Goal: Browse casually

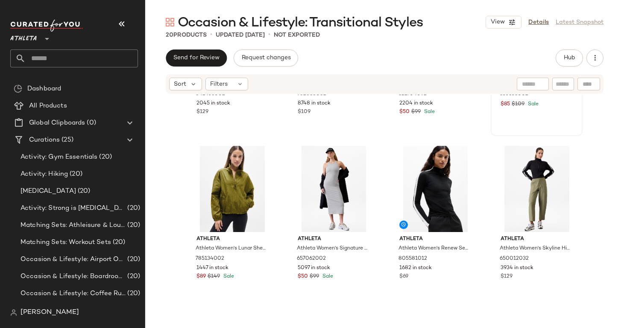
scroll to position [119, 0]
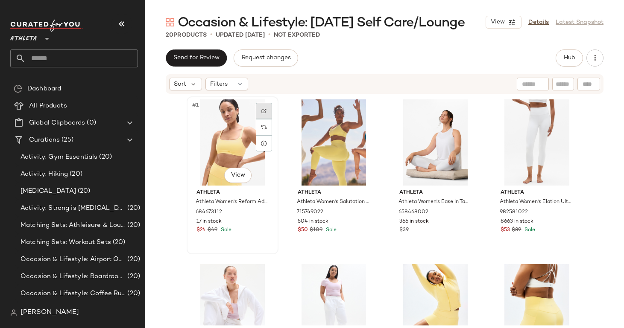
click at [261, 110] on img at bounding box center [263, 110] width 5 height 5
click at [357, 109] on div at bounding box center [365, 111] width 16 height 16
click at [464, 111] on img at bounding box center [466, 110] width 5 height 5
click at [560, 113] on div at bounding box center [568, 111] width 16 height 16
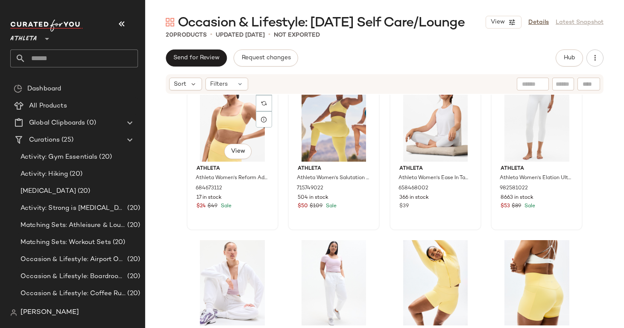
scroll to position [44, 0]
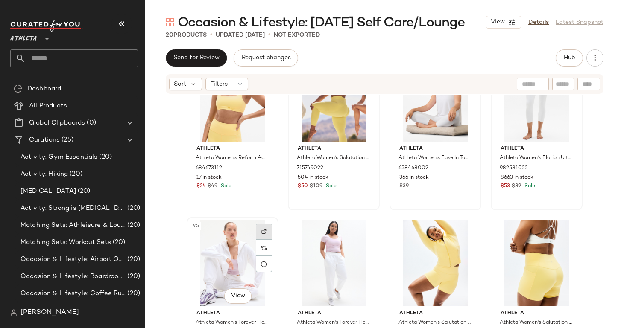
click at [258, 234] on div at bounding box center [264, 232] width 16 height 16
click at [363, 232] on img at bounding box center [365, 231] width 5 height 5
click at [468, 234] on div at bounding box center [467, 232] width 16 height 16
click at [566, 234] on img at bounding box center [567, 231] width 5 height 5
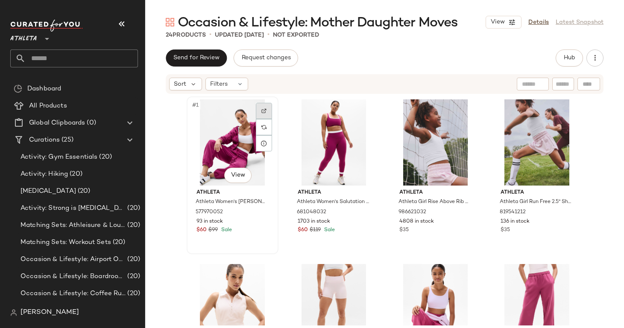
click at [265, 111] on div at bounding box center [264, 111] width 16 height 16
click at [363, 110] on img at bounding box center [365, 110] width 5 height 5
click at [464, 109] on img at bounding box center [466, 110] width 5 height 5
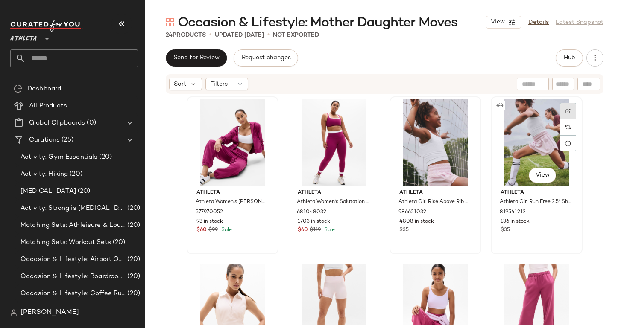
click at [568, 108] on img at bounding box center [567, 110] width 5 height 5
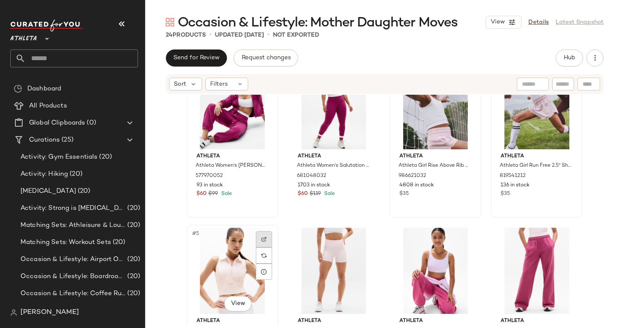
scroll to position [65, 0]
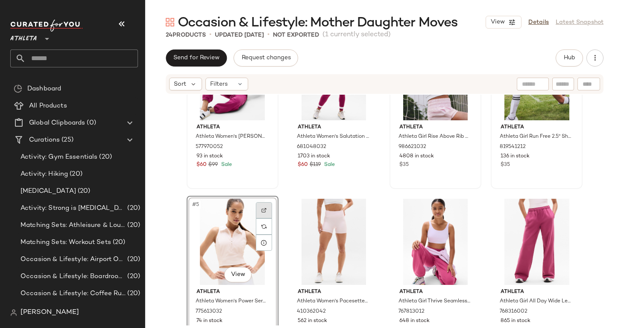
click at [260, 207] on div at bounding box center [264, 210] width 16 height 16
click at [365, 215] on div at bounding box center [365, 210] width 16 height 16
click at [365, 206] on div at bounding box center [365, 210] width 16 height 16
click at [464, 210] on img at bounding box center [466, 210] width 5 height 5
click at [562, 208] on div at bounding box center [568, 210] width 16 height 16
